Goal: Obtain resource: Obtain resource

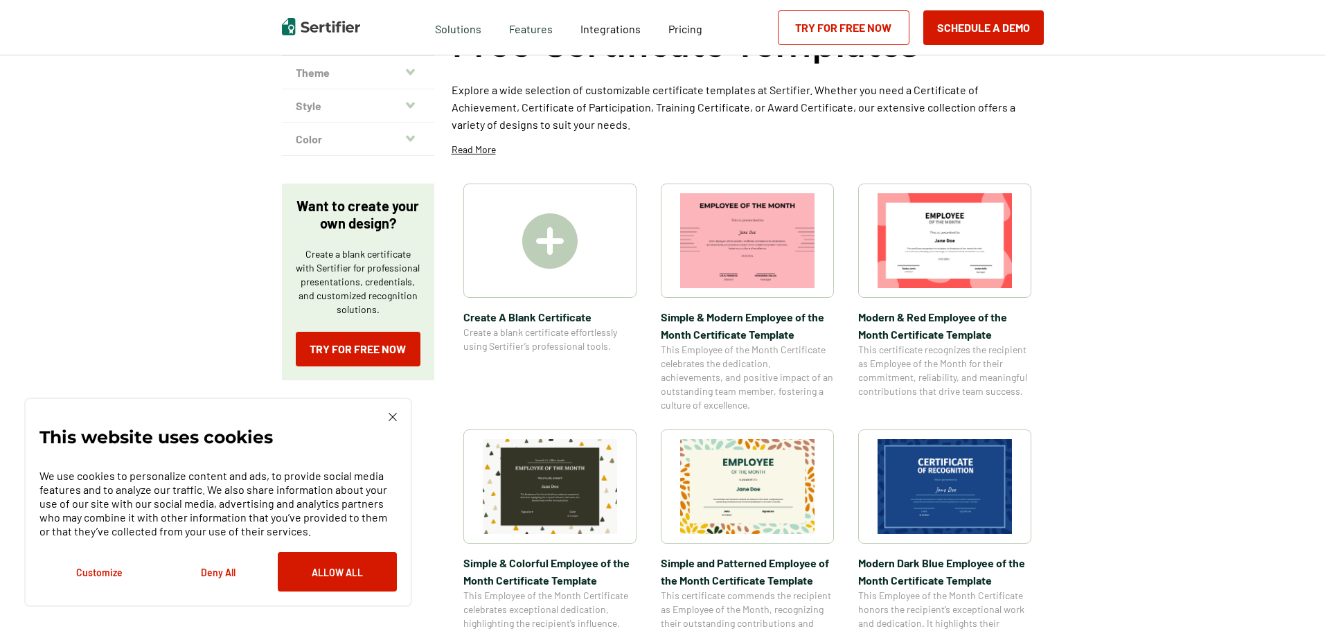
scroll to position [139, 0]
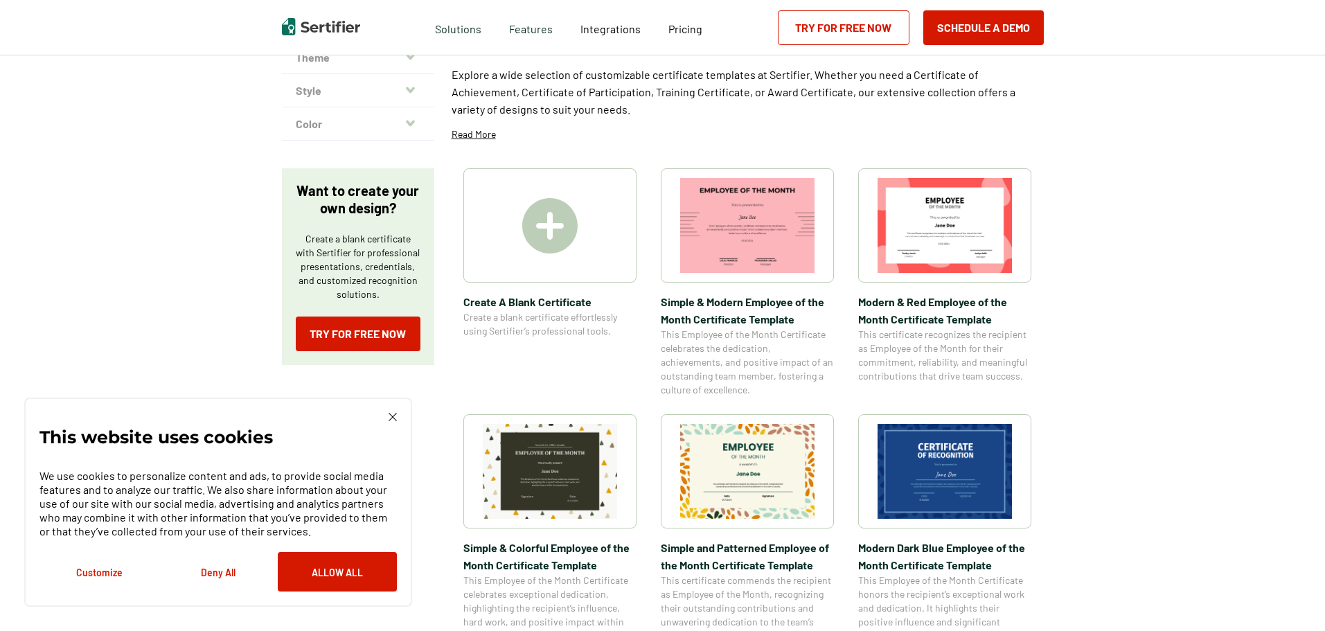
click at [971, 242] on img at bounding box center [945, 225] width 134 height 95
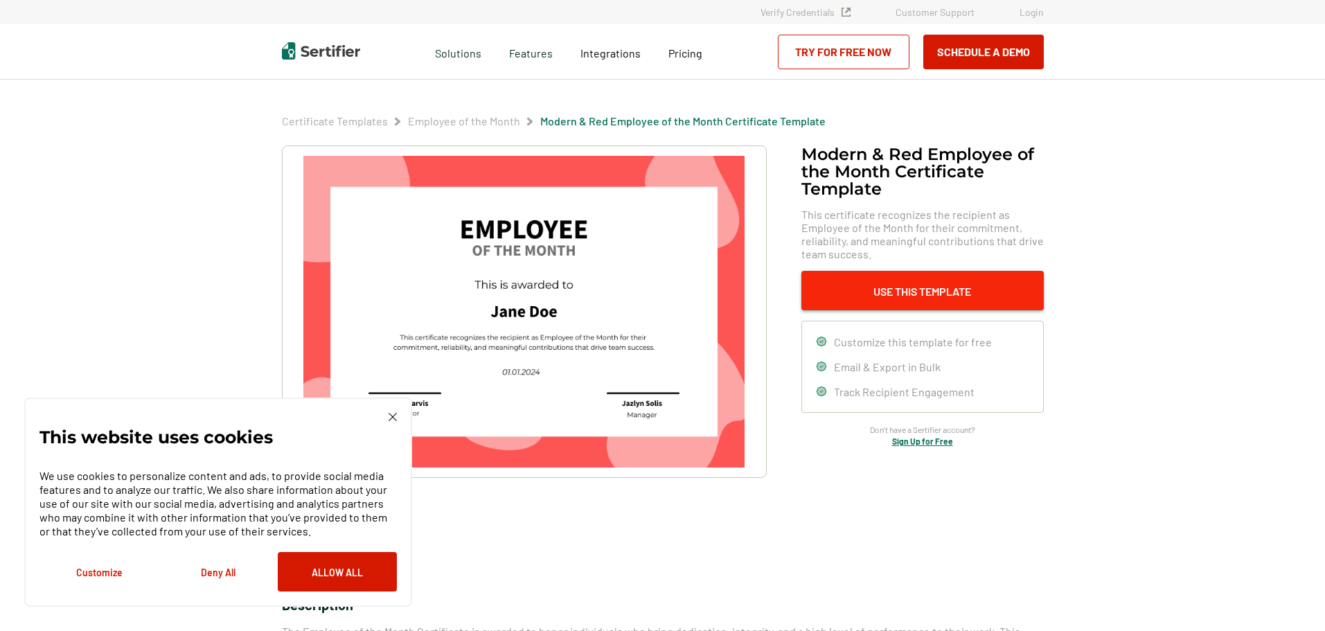
click at [891, 285] on button "Use This Template" at bounding box center [923, 290] width 242 height 39
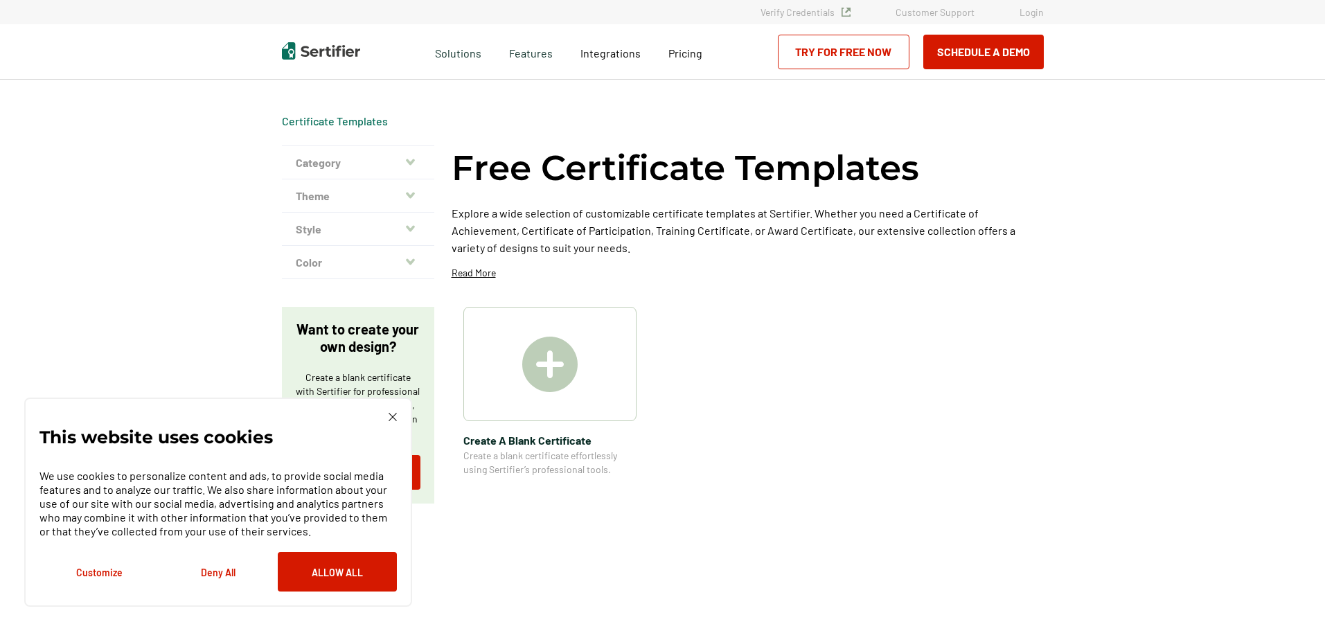
scroll to position [139, 0]
